Goal: Task Accomplishment & Management: Complete application form

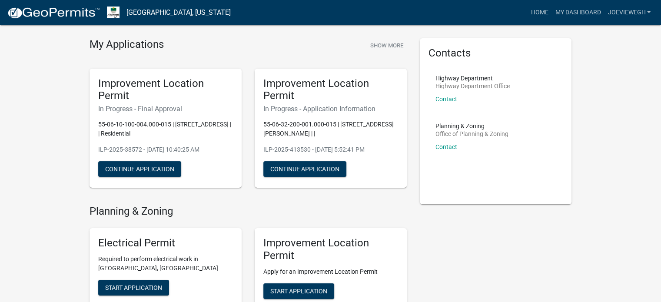
scroll to position [43, 0]
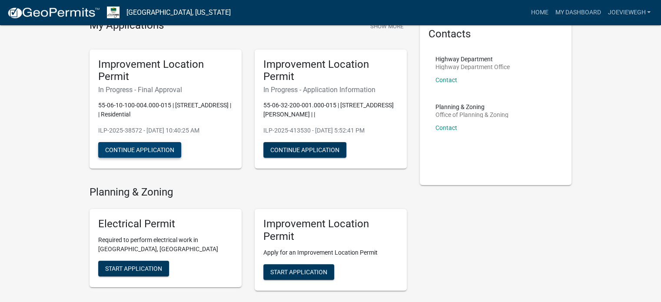
click at [138, 148] on button "Continue Application" at bounding box center [139, 150] width 83 height 16
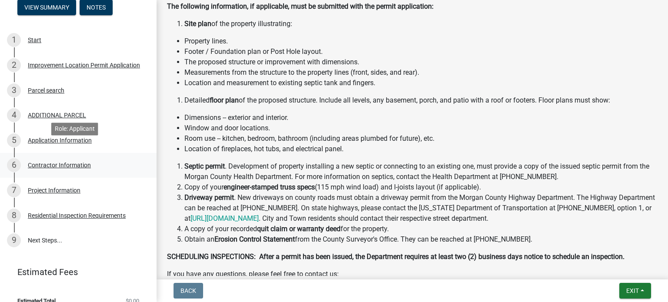
scroll to position [135, 0]
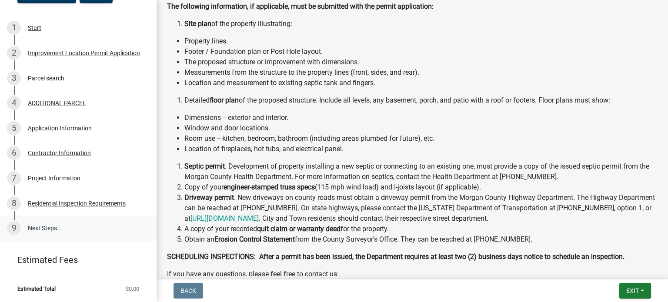
click at [47, 221] on link "9 Next Steps..." at bounding box center [78, 228] width 156 height 25
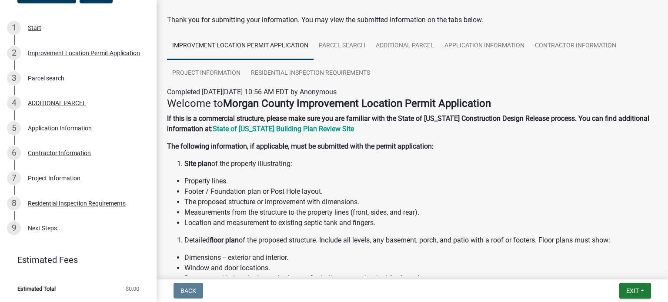
scroll to position [0, 0]
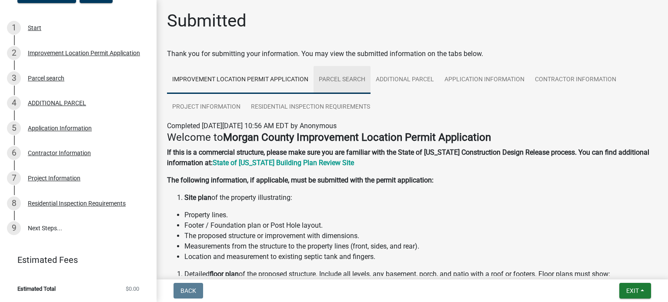
click at [326, 75] on link "Parcel search" at bounding box center [341, 80] width 57 height 28
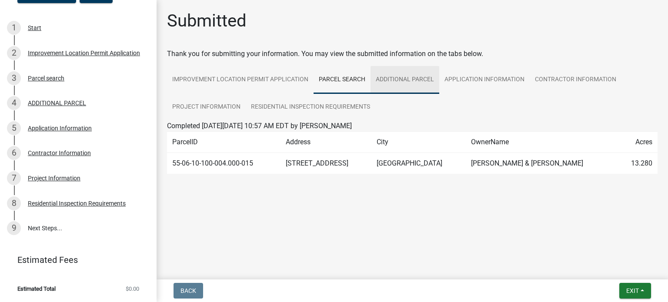
click at [405, 83] on link "ADDITIONAL PARCEL" at bounding box center [404, 80] width 69 height 28
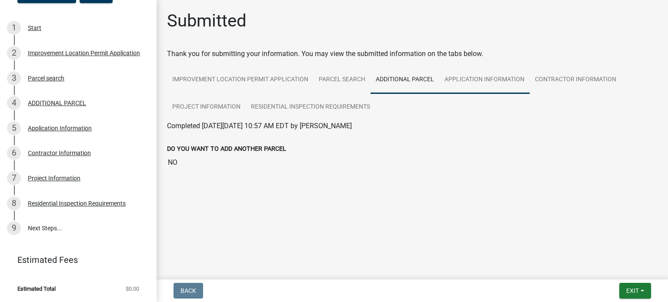
click at [475, 82] on link "Application Information" at bounding box center [484, 80] width 90 height 28
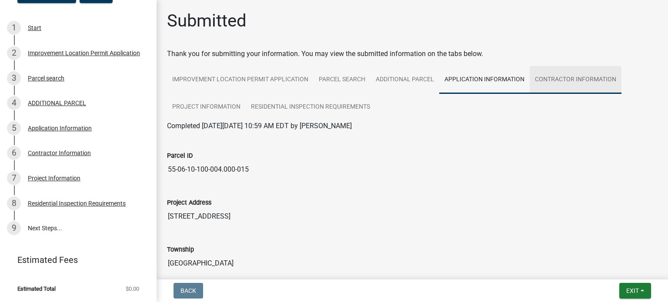
click at [579, 83] on link "Contractor Information" at bounding box center [575, 80] width 92 height 28
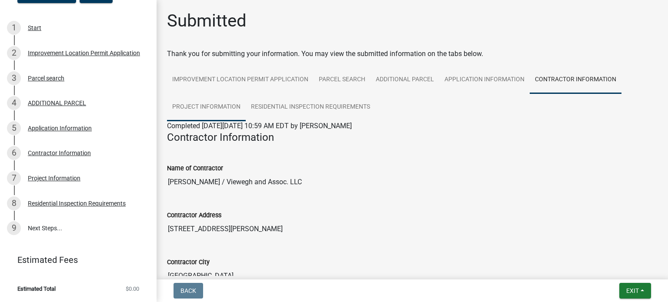
click at [216, 110] on link "Project Information" at bounding box center [206, 107] width 79 height 28
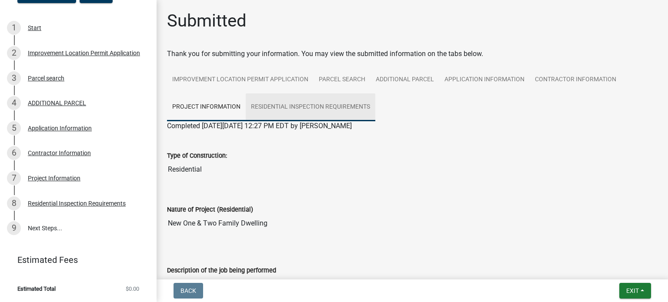
click at [331, 109] on link "Residential Inspection Requirements" at bounding box center [311, 107] width 130 height 28
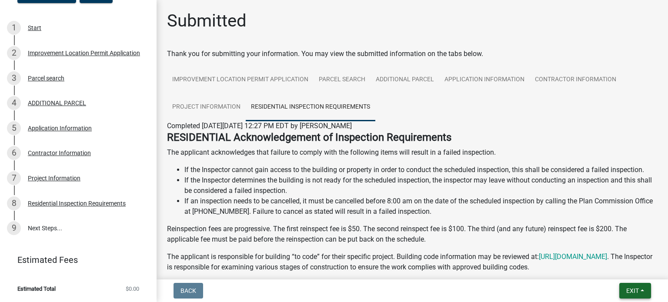
click at [634, 292] on span "Exit" at bounding box center [632, 290] width 13 height 7
click at [611, 266] on button "Save & Exit" at bounding box center [616, 268] width 70 height 21
